Goal: Find specific page/section

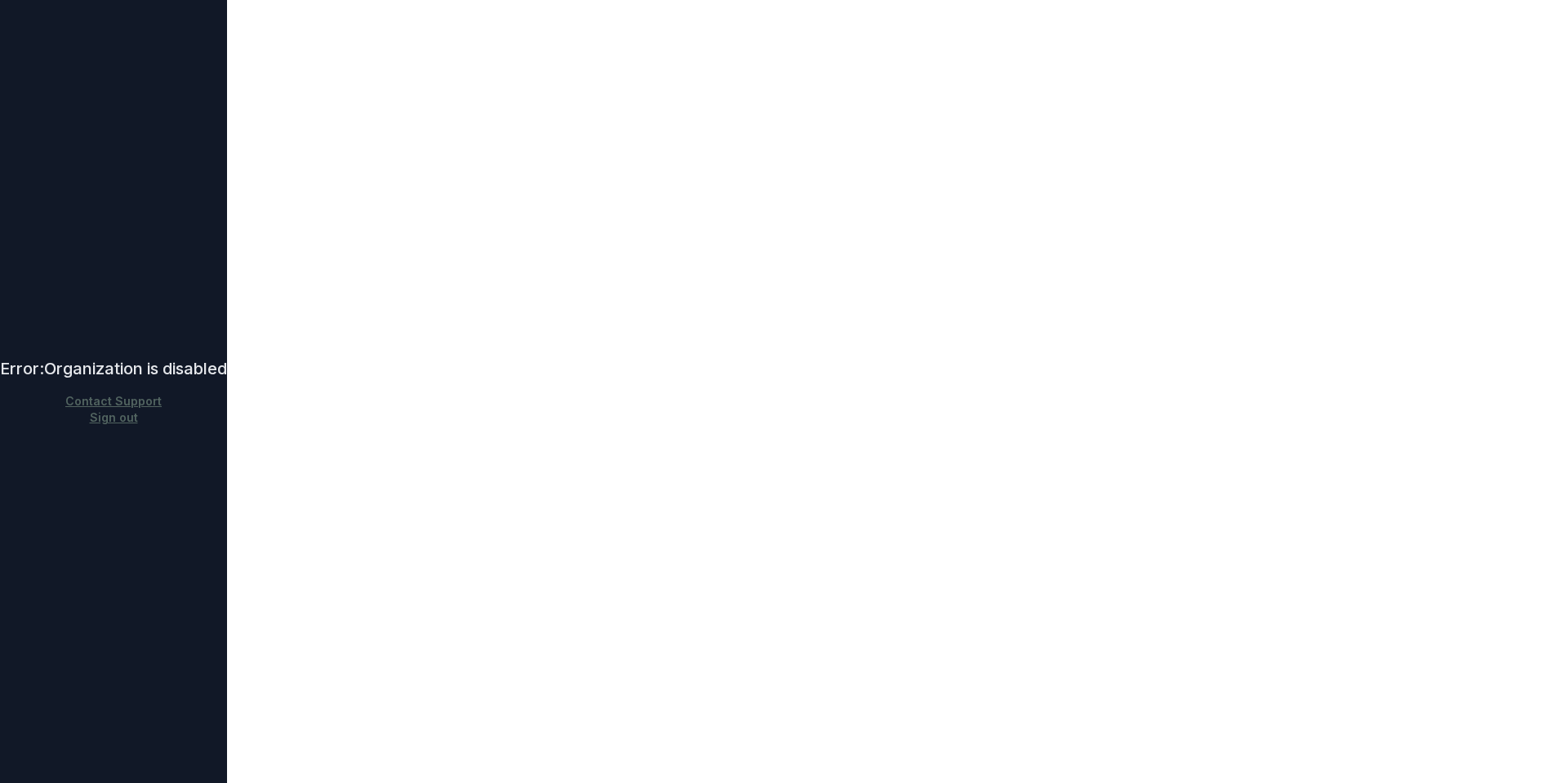
drag, startPoint x: 94, startPoint y: 455, endPoint x: 95, endPoint y: 358, distance: 97.0
click at [93, 453] on div "Error: Organization is disabled Contact Support Sign out" at bounding box center [114, 391] width 227 height 783
click at [224, 371] on div "Error: Organization is disabled" at bounding box center [114, 368] width 227 height 23
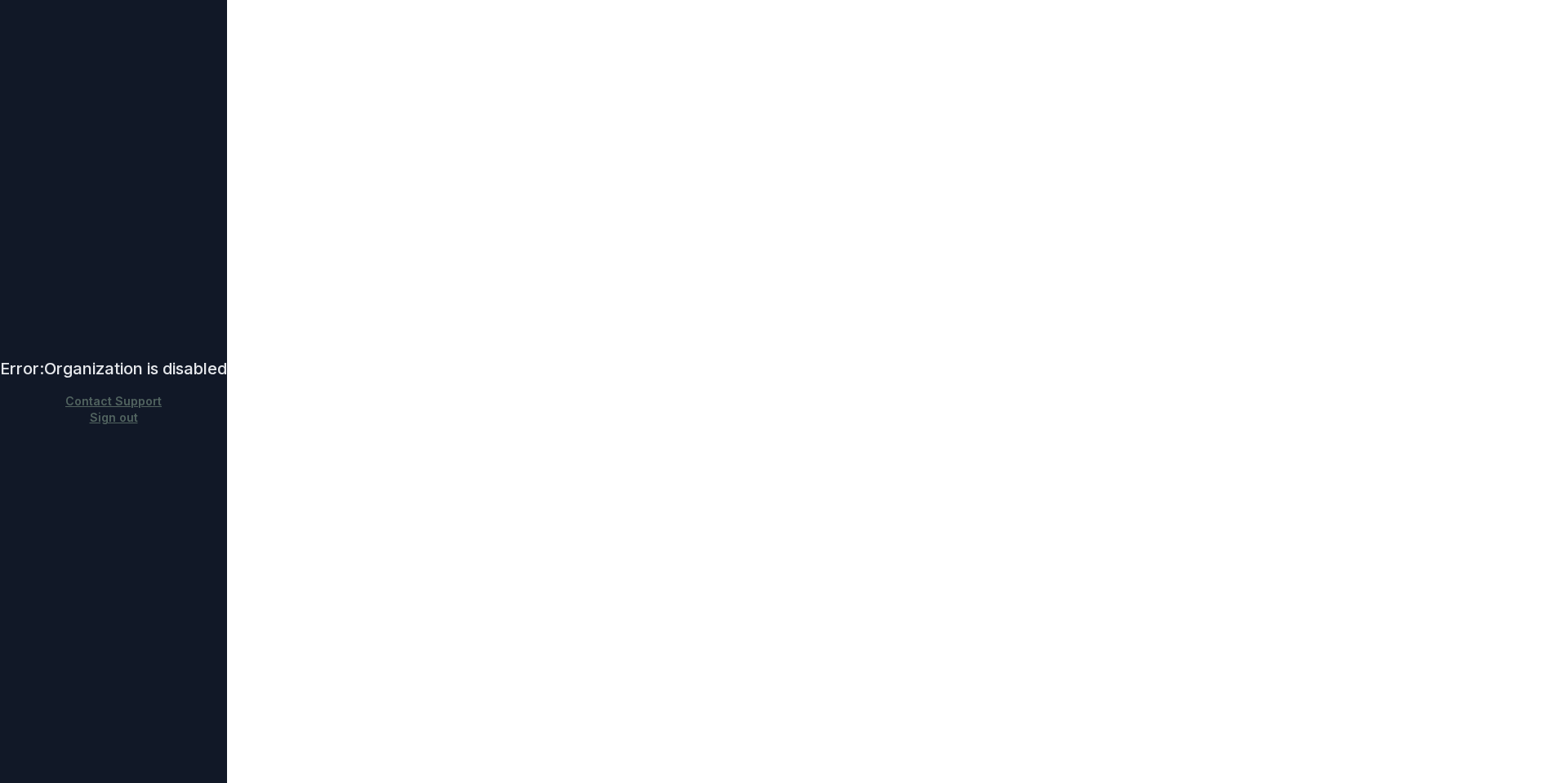
click at [788, 357] on body "Error: Organization is disabled Contact Support Sign out" at bounding box center [784, 391] width 1568 height 783
